Goal: Transaction & Acquisition: Subscribe to service/newsletter

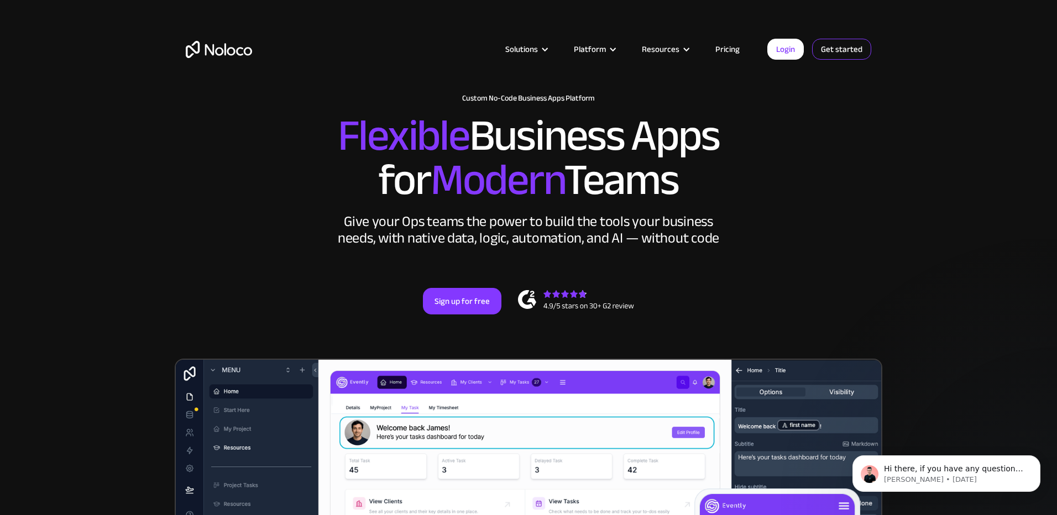
click at [861, 51] on link "Get started" at bounding box center [841, 49] width 59 height 21
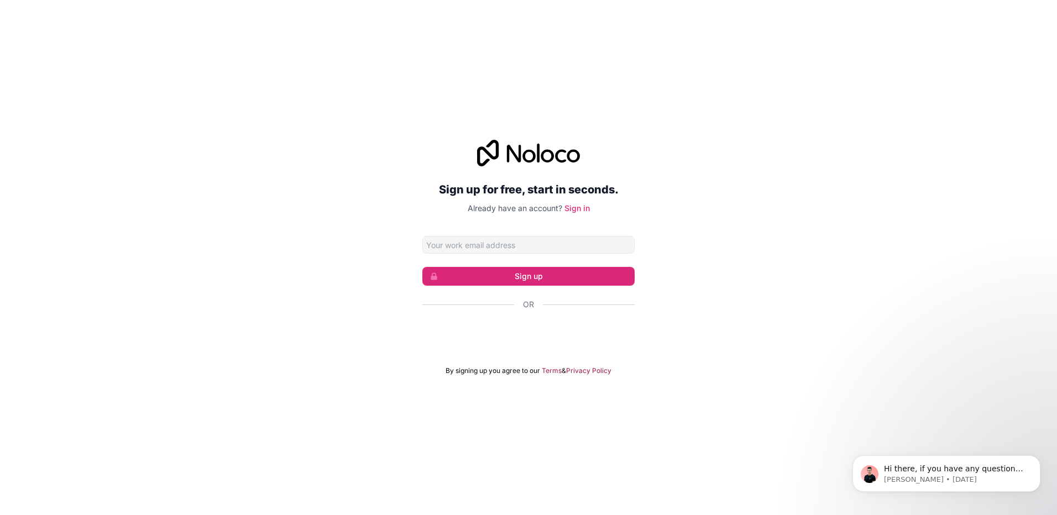
click at [586, 247] on input "Email address" at bounding box center [528, 245] width 212 height 18
click at [584, 237] on input "Email address" at bounding box center [528, 245] width 212 height 18
paste input "oliver.fritzsche998@anglernook.com"
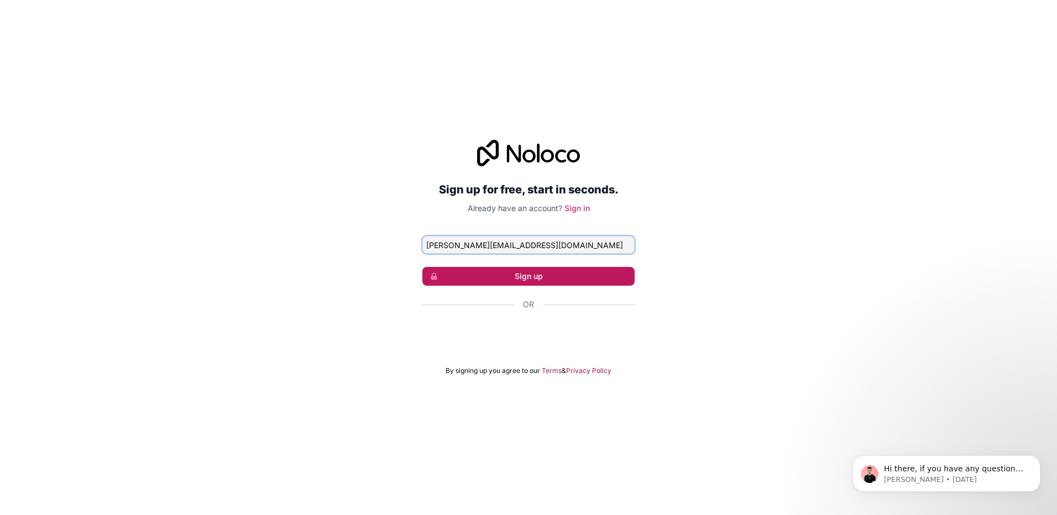
type input "oliver.fritzsche998@anglernook.com"
click at [573, 271] on button "Sign up" at bounding box center [528, 276] width 212 height 19
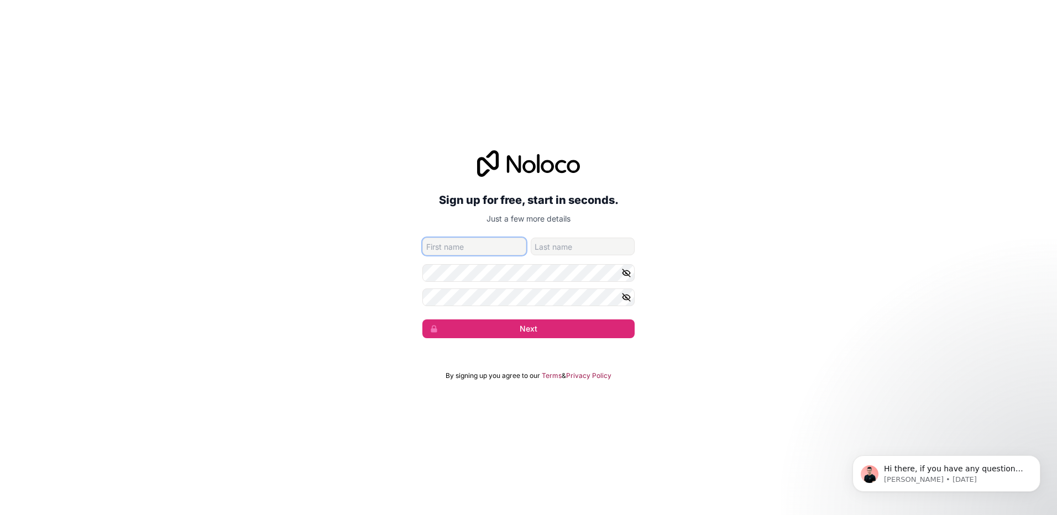
click at [457, 251] on input "given-name" at bounding box center [474, 247] width 104 height 18
type input "Oliver"
type input "Fritzsche"
